Goal: Task Accomplishment & Management: Use online tool/utility

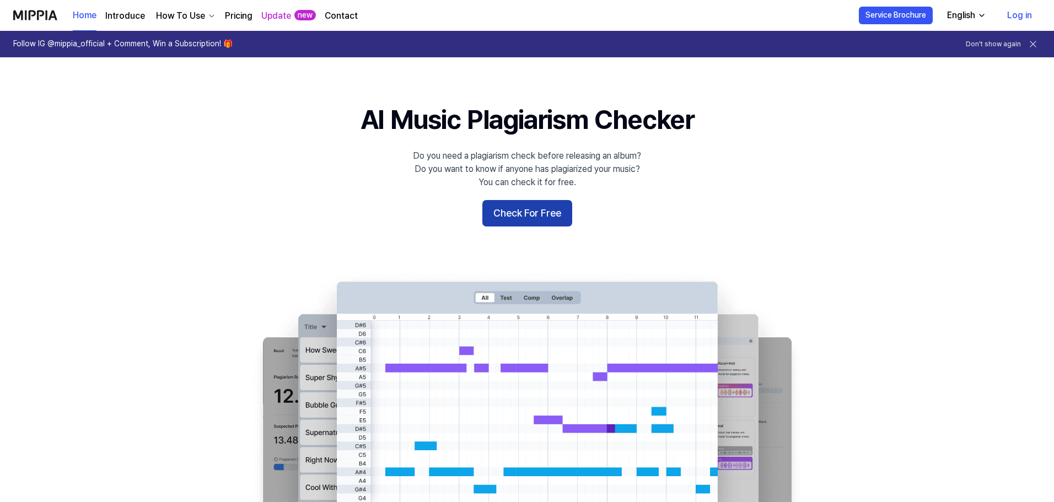
click at [530, 212] on button "Check For Free" at bounding box center [527, 213] width 90 height 26
click at [532, 209] on button "Check For Free" at bounding box center [527, 213] width 90 height 26
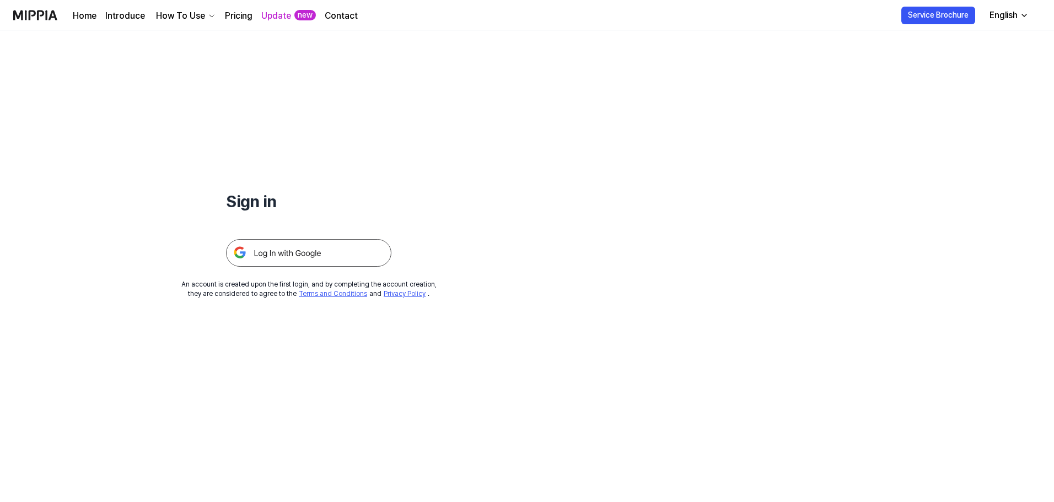
click at [310, 255] on img at bounding box center [308, 253] width 165 height 28
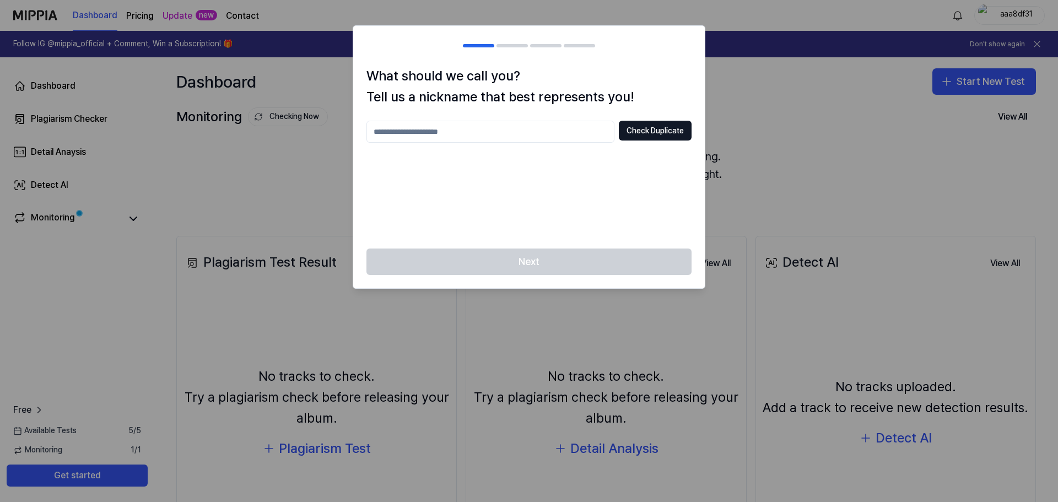
click at [540, 127] on input "text" at bounding box center [490, 132] width 248 height 22
click at [657, 124] on button "Check Duplicate" at bounding box center [655, 131] width 73 height 20
click at [562, 127] on input "****" at bounding box center [490, 132] width 248 height 22
type input "*******"
click at [670, 138] on button "Check Duplicate" at bounding box center [655, 131] width 73 height 20
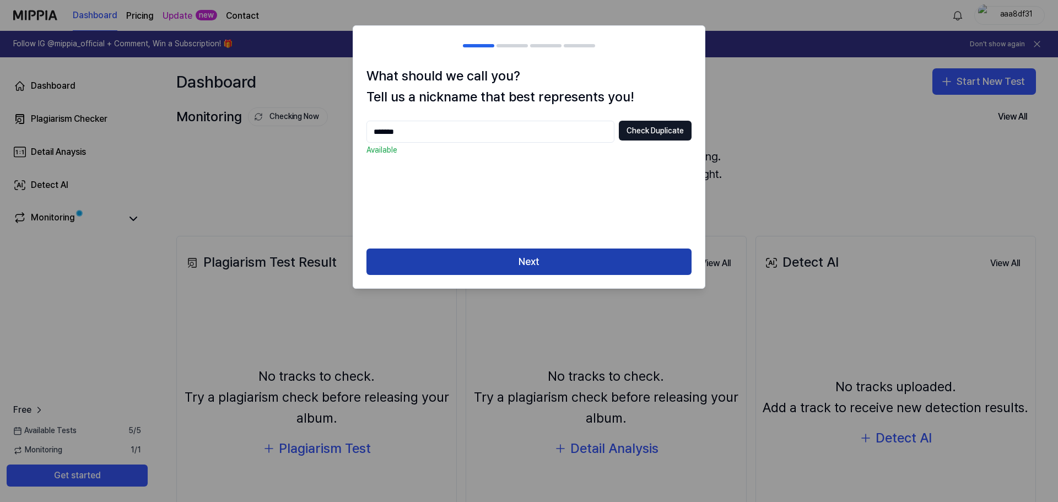
click at [630, 257] on button "Next" at bounding box center [528, 262] width 325 height 26
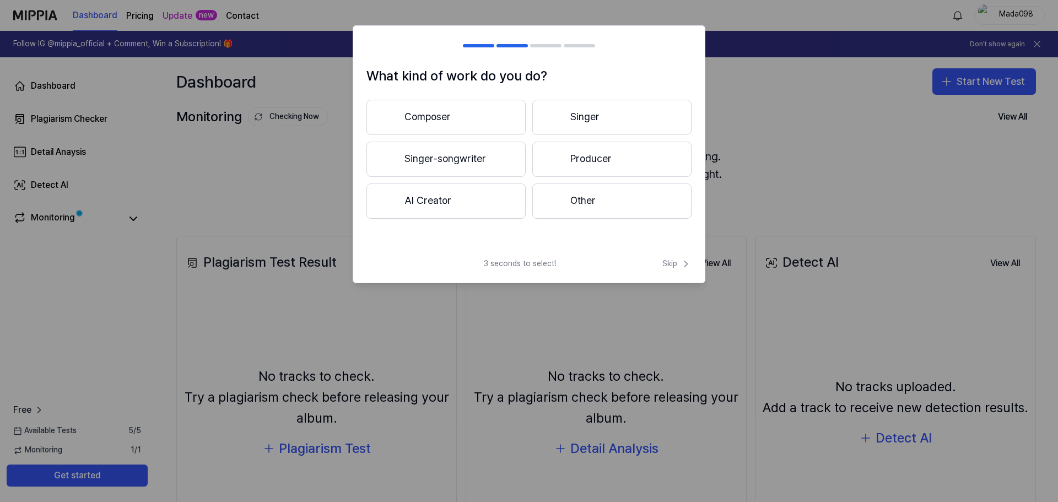
click at [576, 186] on button "Other" at bounding box center [611, 201] width 159 height 35
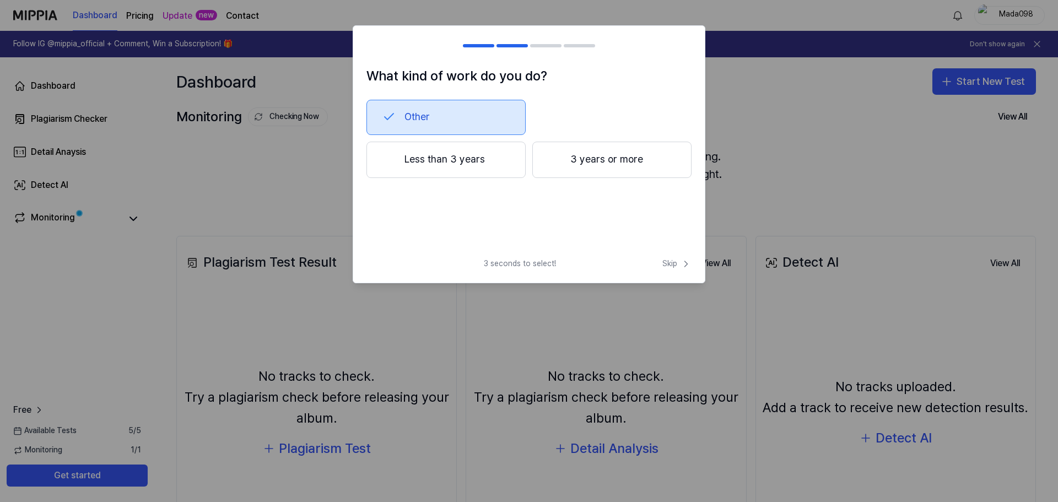
click at [475, 160] on button "Less than 3 years" at bounding box center [445, 160] width 159 height 36
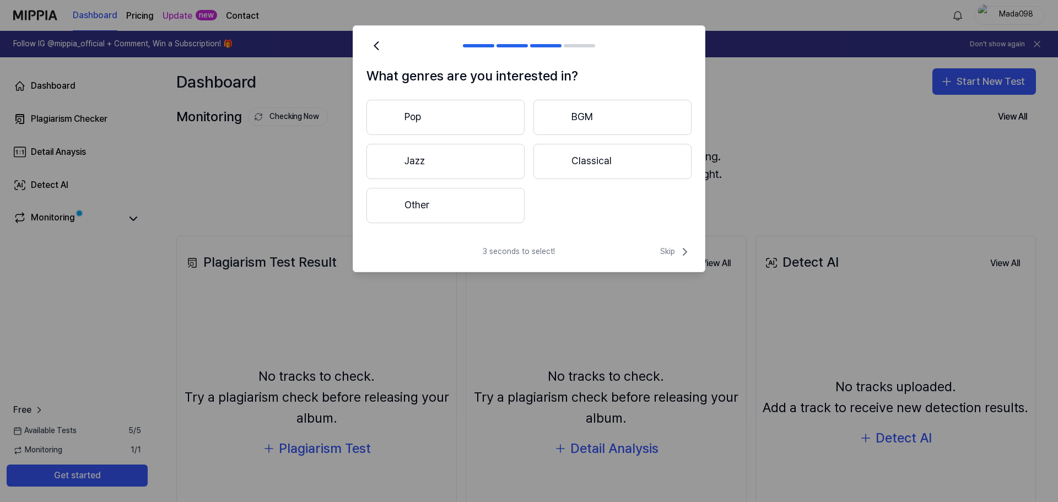
click at [497, 161] on button "Jazz" at bounding box center [445, 161] width 158 height 35
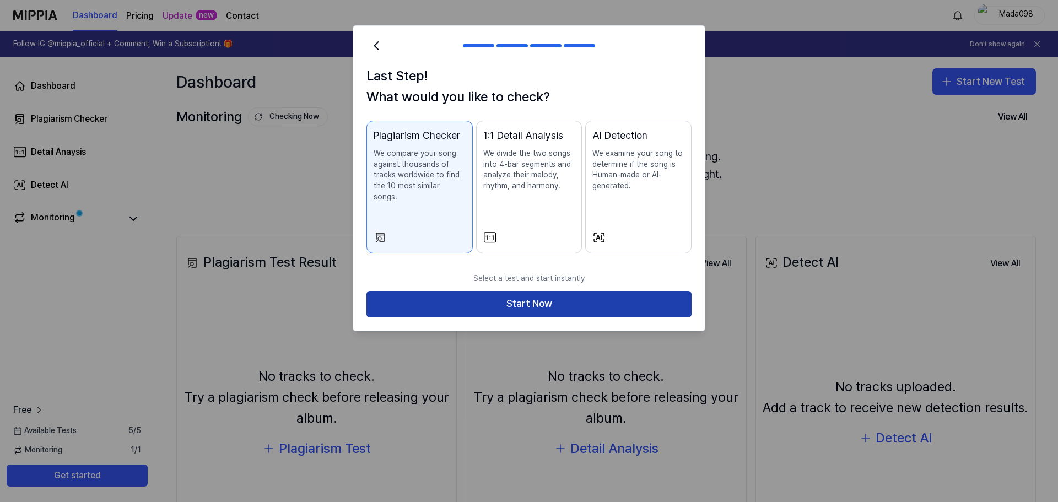
click at [592, 291] on button "Start Now" at bounding box center [528, 304] width 325 height 26
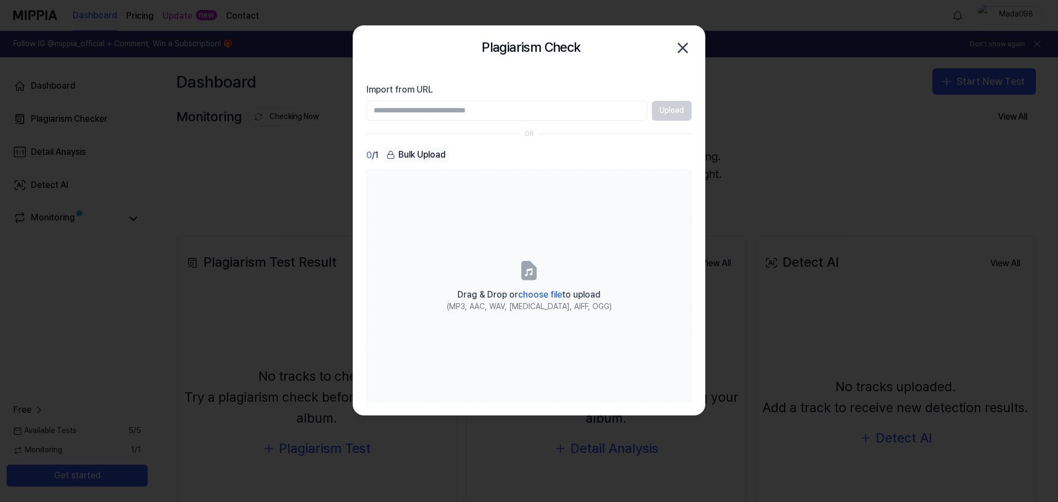
paste input "**********"
type input "**********"
click at [667, 114] on button "Upload" at bounding box center [672, 111] width 40 height 20
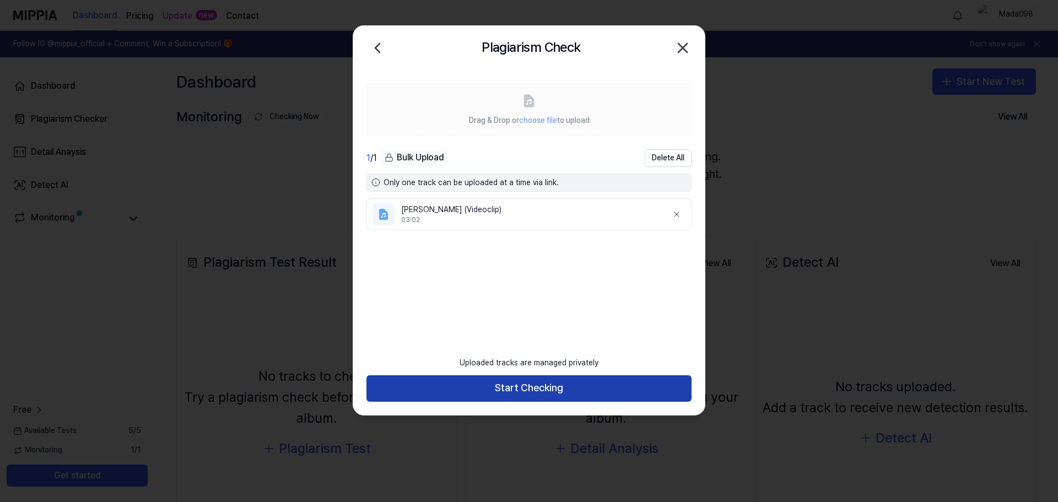
click at [562, 393] on button "Start Checking" at bounding box center [528, 388] width 325 height 26
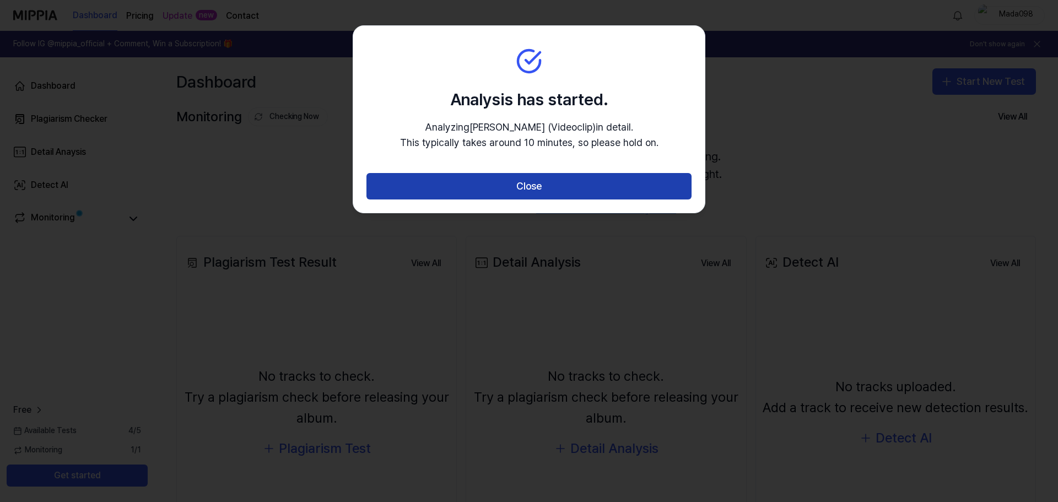
click at [630, 187] on button "Close" at bounding box center [528, 186] width 325 height 26
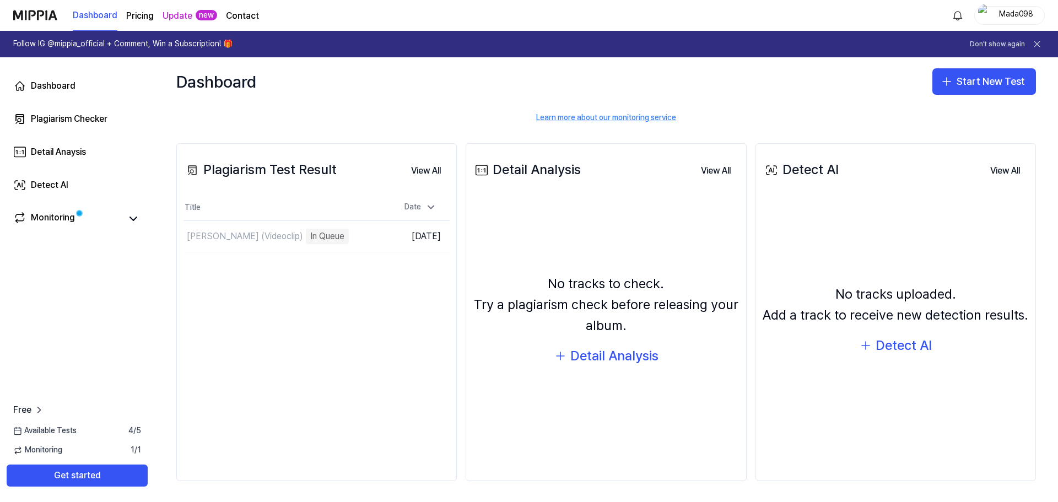
scroll to position [94, 0]
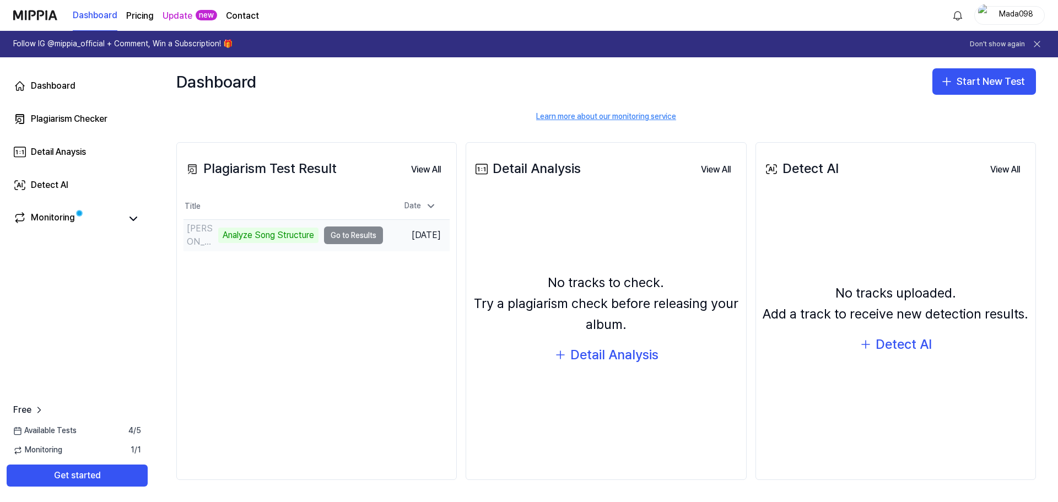
click at [369, 235] on td "[PERSON_NAME] (Videoclip) Analyze Song Structure Go to Results" at bounding box center [283, 235] width 199 height 31
click at [347, 238] on button "Go to Results" at bounding box center [353, 235] width 59 height 18
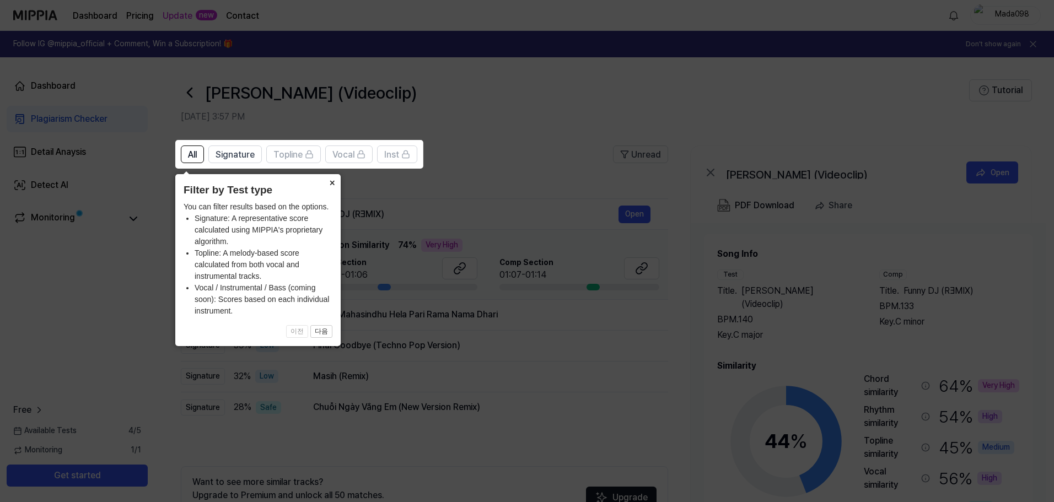
click at [331, 182] on button "×" at bounding box center [332, 181] width 18 height 15
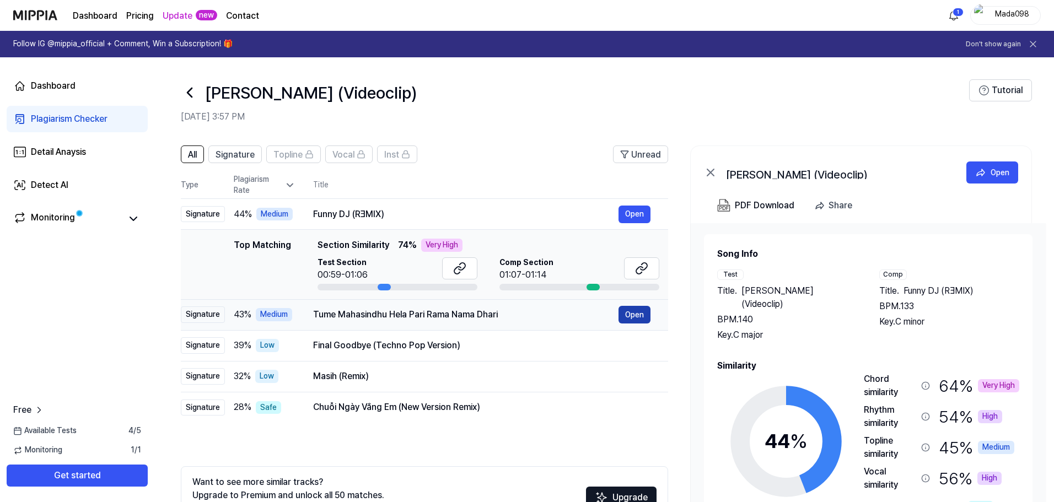
click at [638, 311] on button "Open" at bounding box center [634, 315] width 32 height 18
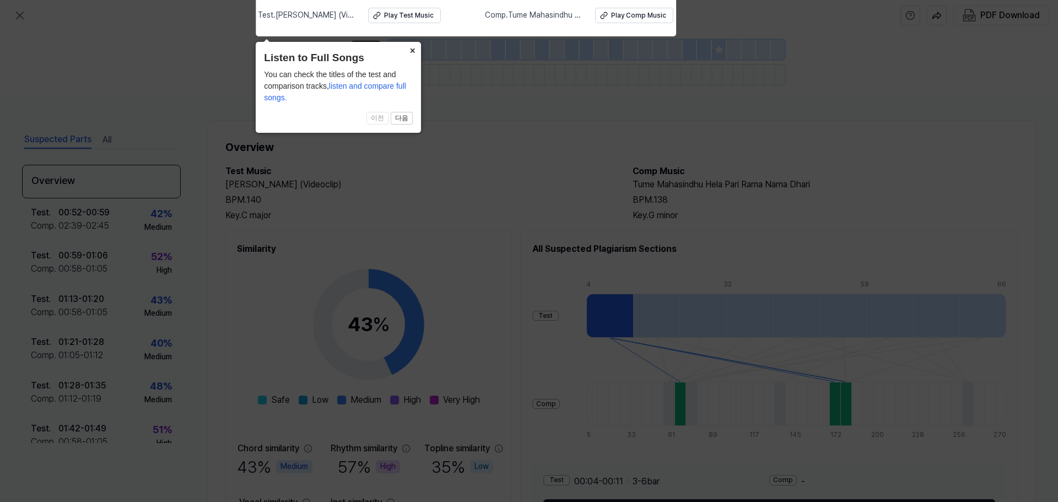
click at [412, 51] on button "×" at bounding box center [412, 49] width 18 height 15
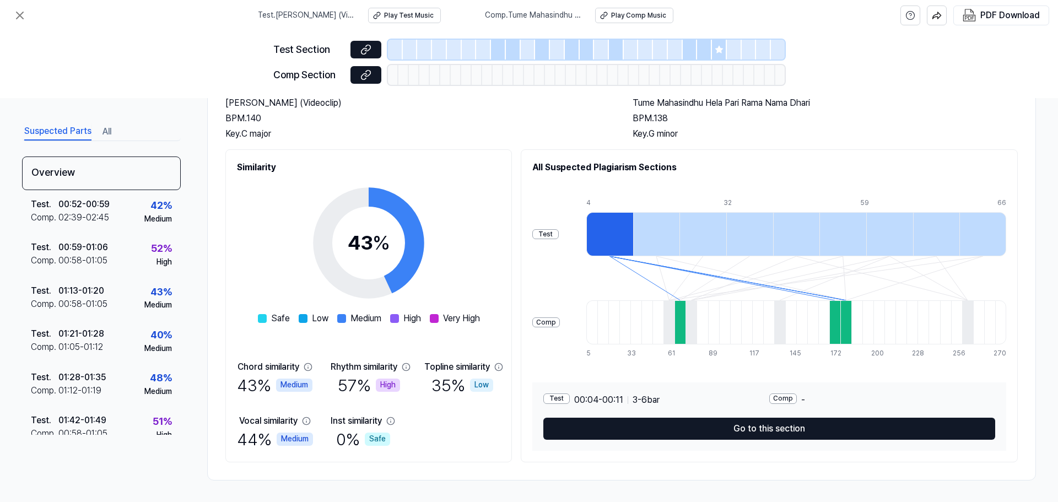
scroll to position [82, 0]
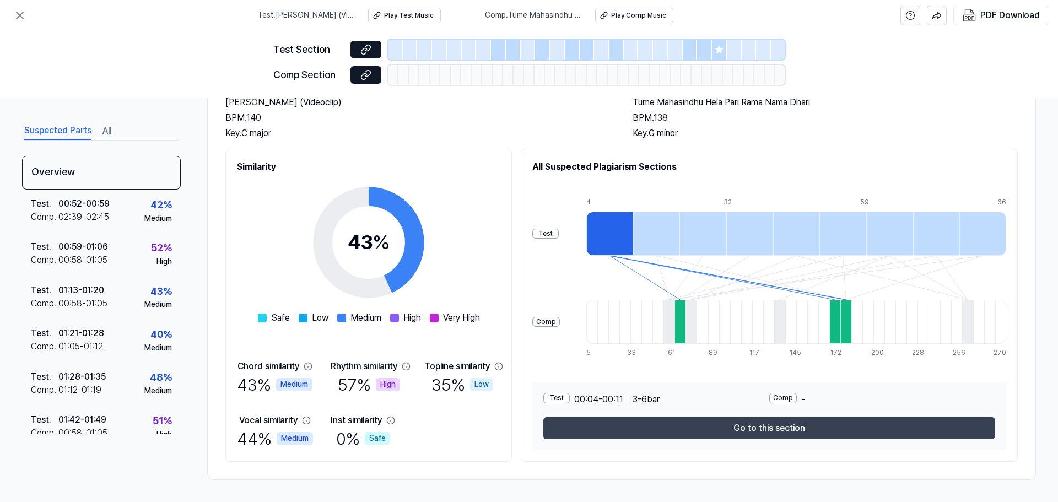
click at [637, 419] on button "Go to this section" at bounding box center [769, 428] width 452 height 22
click at [637, 419] on body "Test . [PERSON_NAME]- Coitada (Videoclip) Play Test Music Comp . Tume Mahasindh…" at bounding box center [529, 251] width 1058 height 502
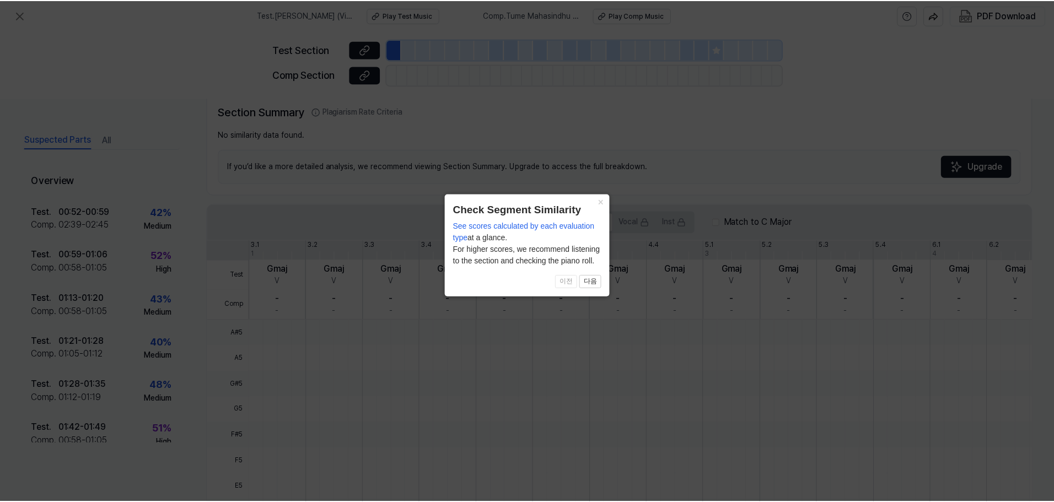
scroll to position [231, 0]
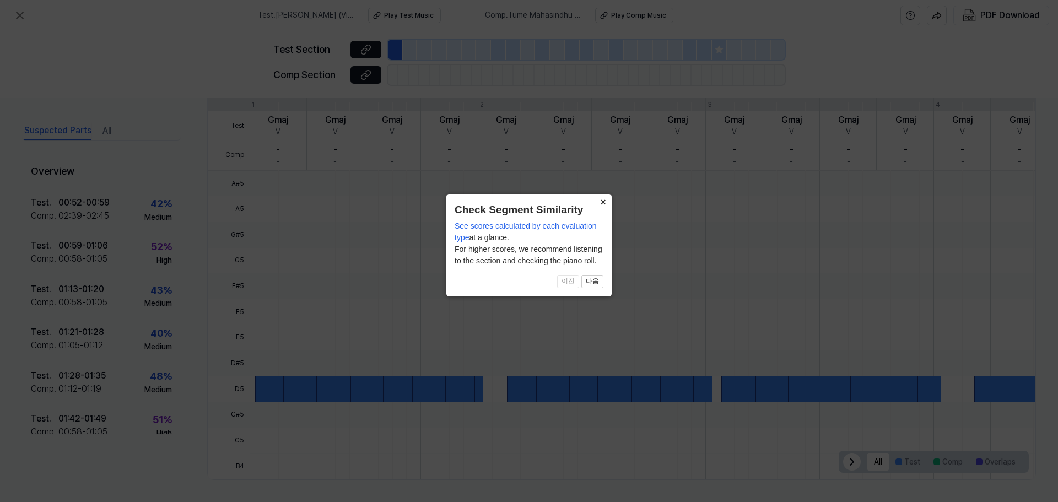
click at [599, 203] on button "×" at bounding box center [603, 201] width 18 height 15
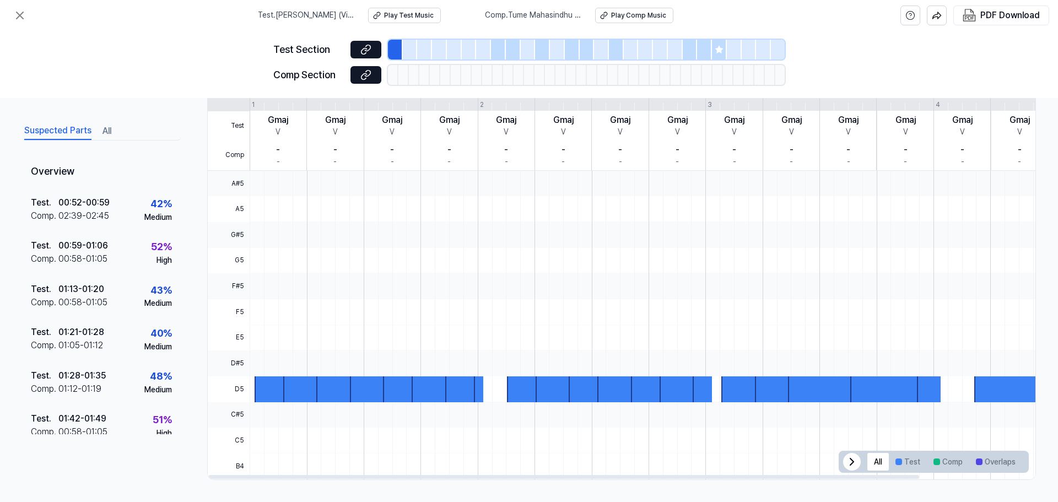
click at [845, 456] on icon at bounding box center [851, 461] width 13 height 13
click at [350, 45] on button at bounding box center [365, 50] width 31 height 18
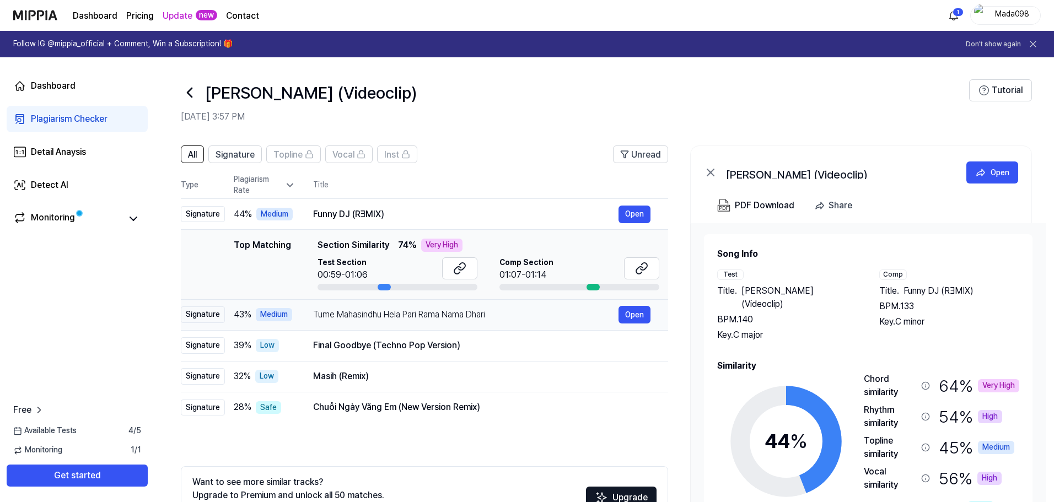
drag, startPoint x: 314, startPoint y: 314, endPoint x: 468, endPoint y: 314, distance: 154.9
click at [468, 314] on div "Tume Mahasindhu Hela Pari Rama Nama Dhari" at bounding box center [465, 314] width 305 height 13
